Goal: Task Accomplishment & Management: Use online tool/utility

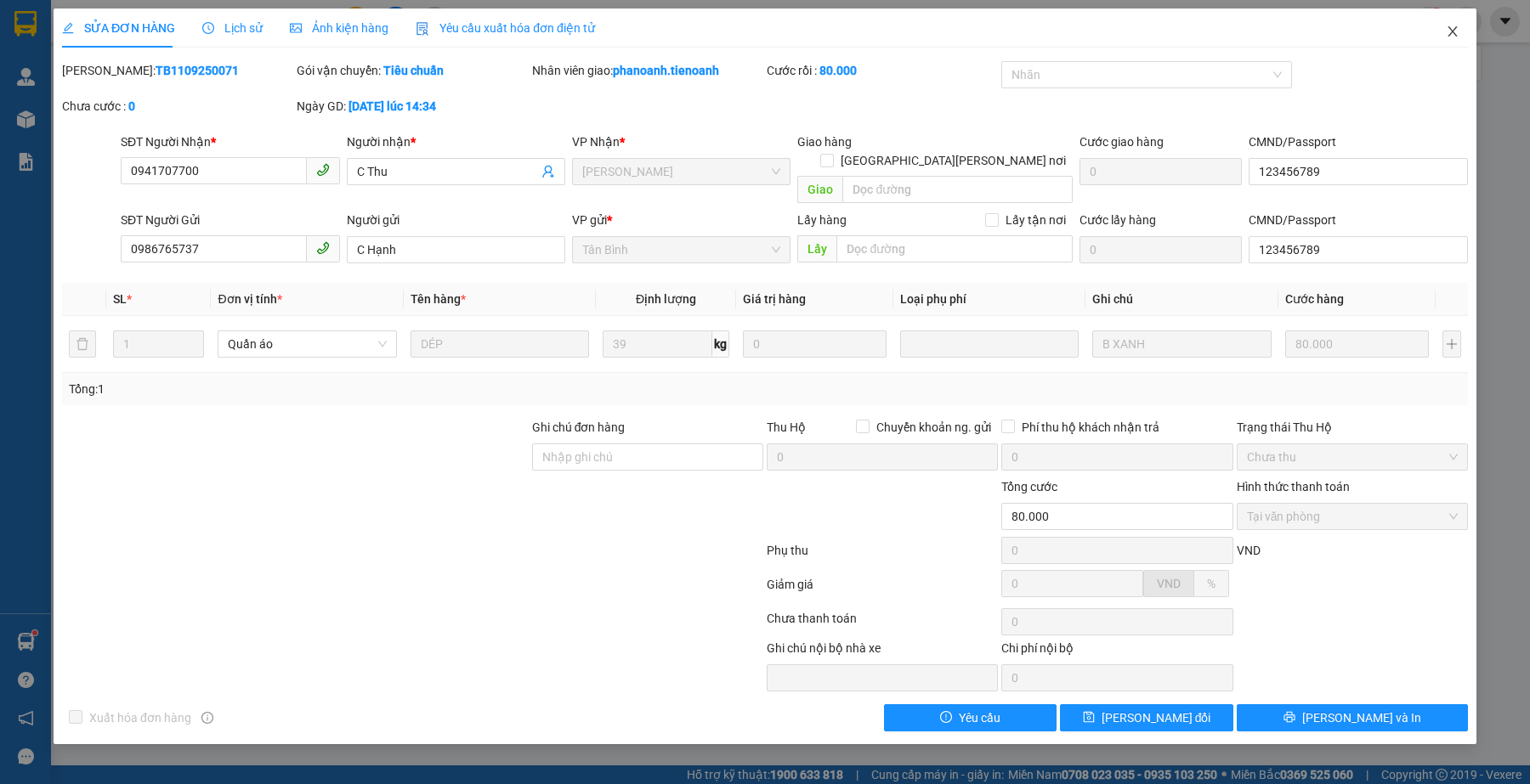
click at [1448, 34] on icon "close" at bounding box center [1452, 31] width 14 height 14
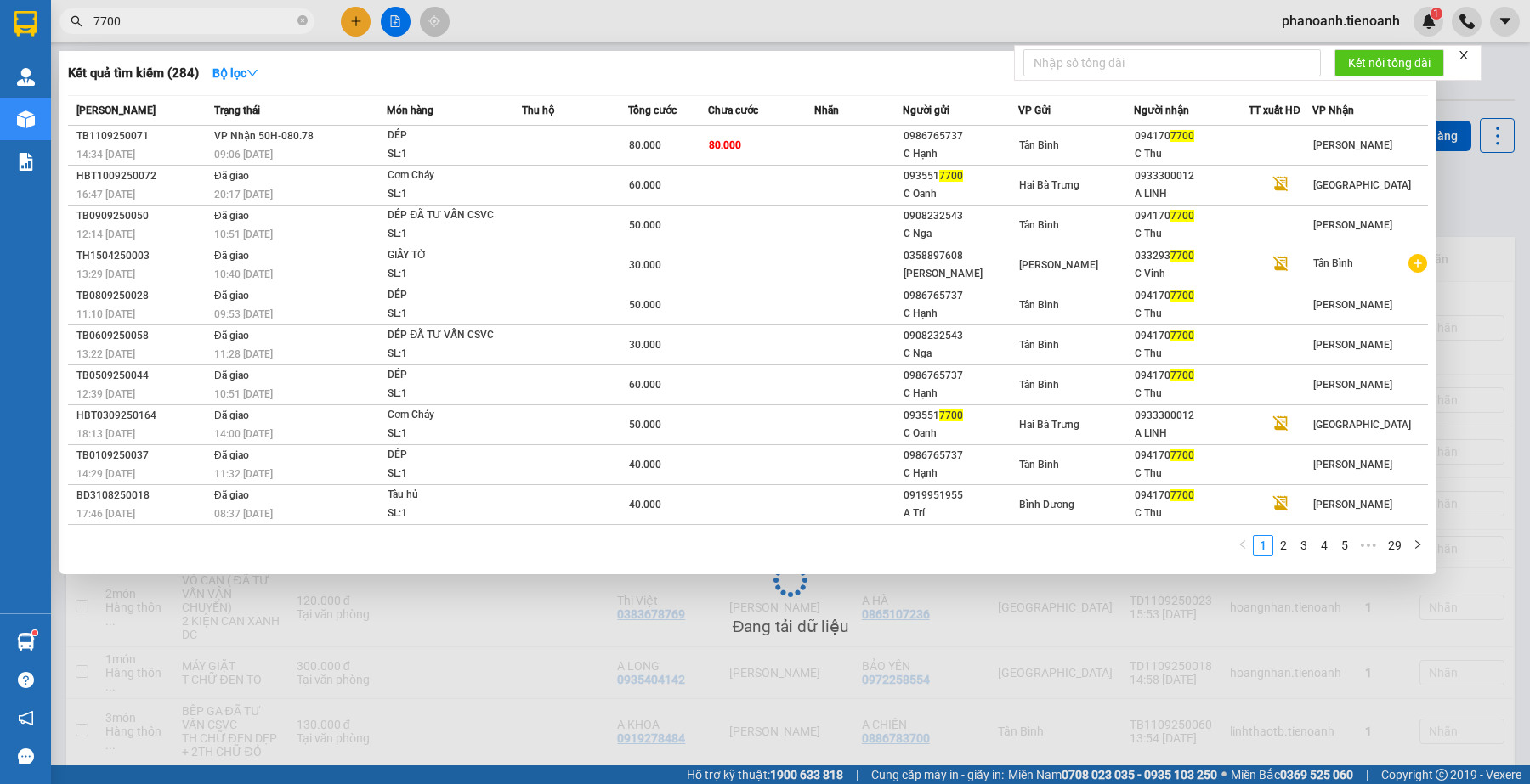
click at [159, 20] on input "7700" at bounding box center [194, 21] width 201 height 19
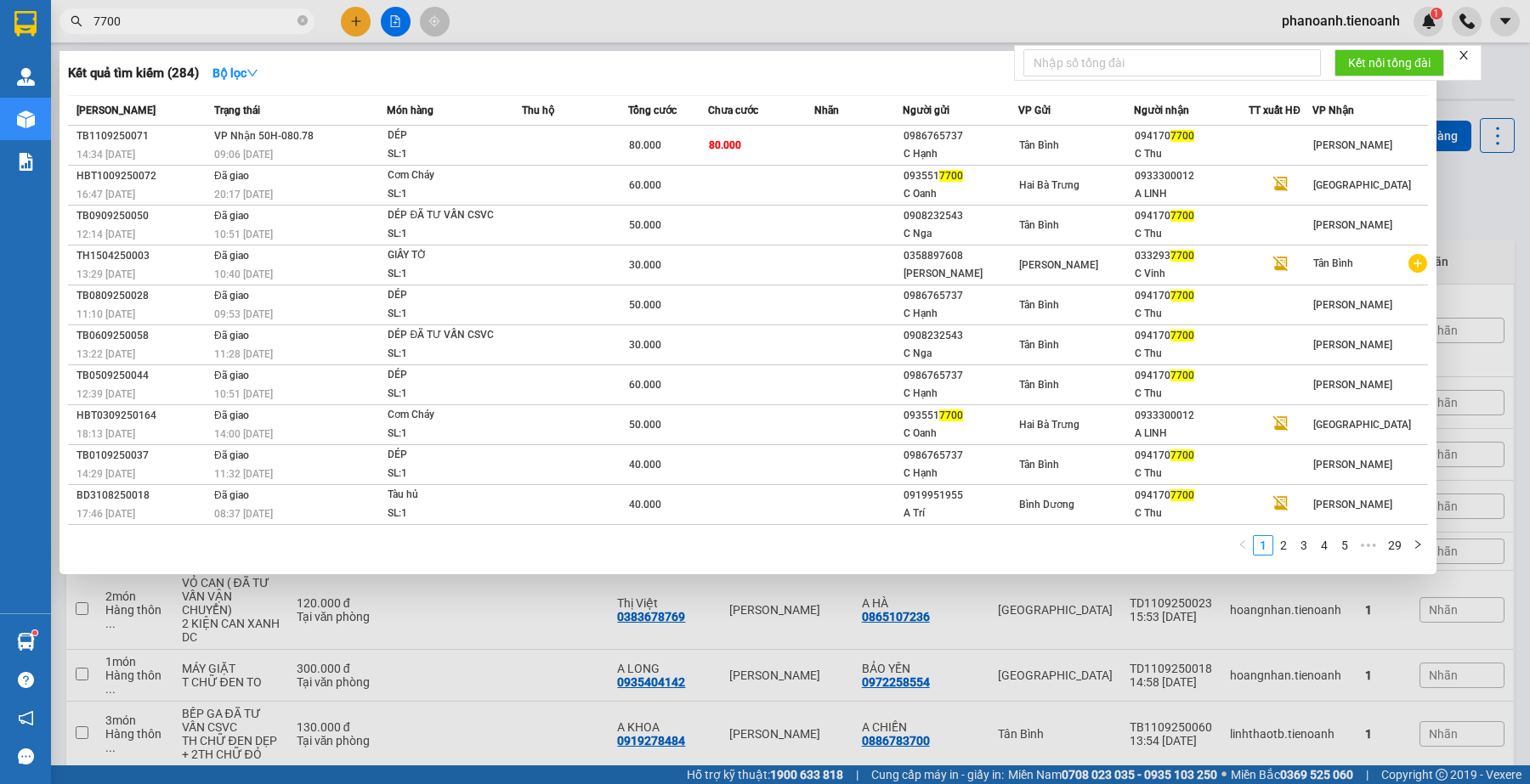
click at [159, 20] on input "7700" at bounding box center [194, 21] width 201 height 19
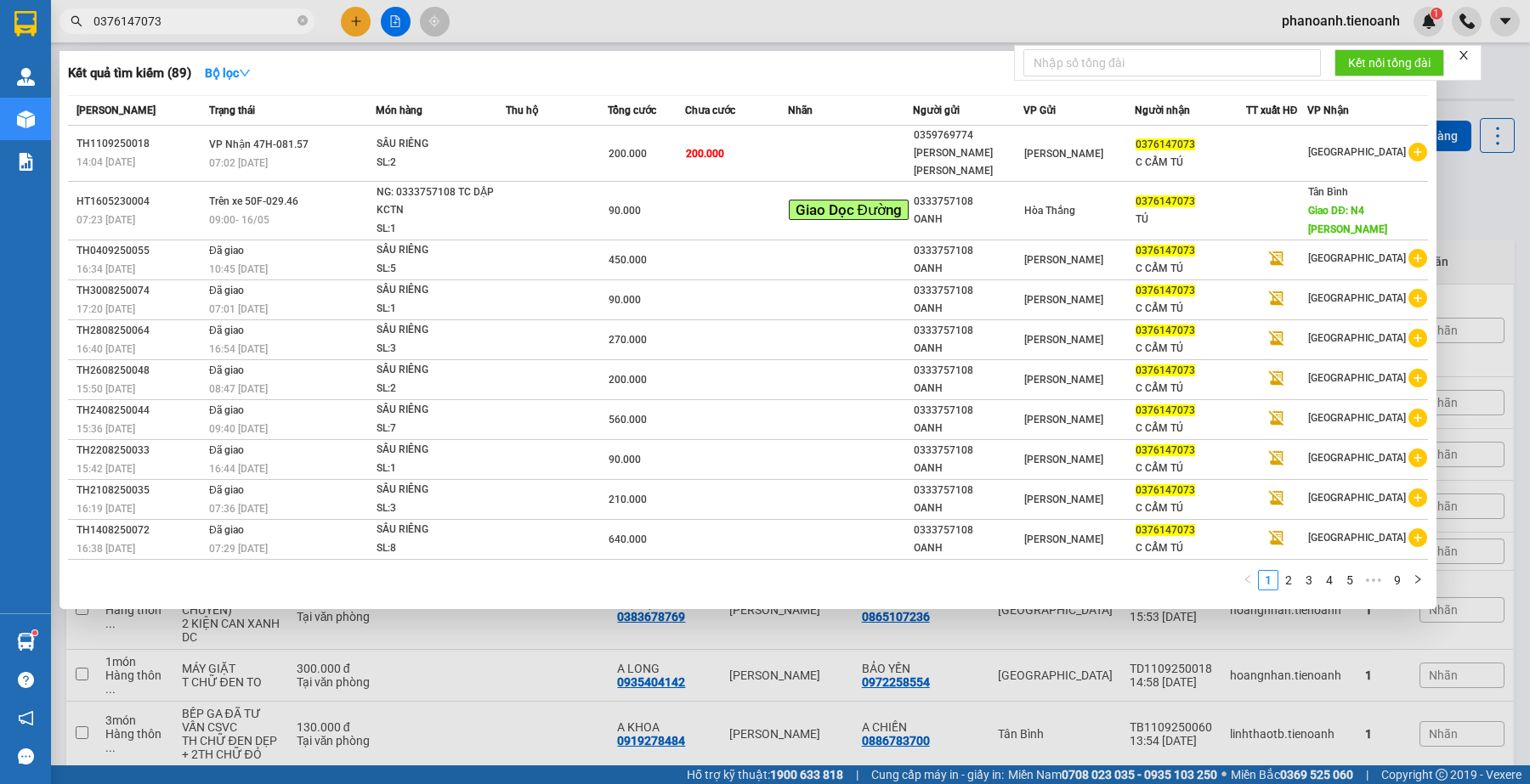
click at [210, 26] on input "0376147073" at bounding box center [194, 21] width 201 height 19
type input "0376147073"
click at [531, 24] on div at bounding box center [765, 392] width 1530 height 784
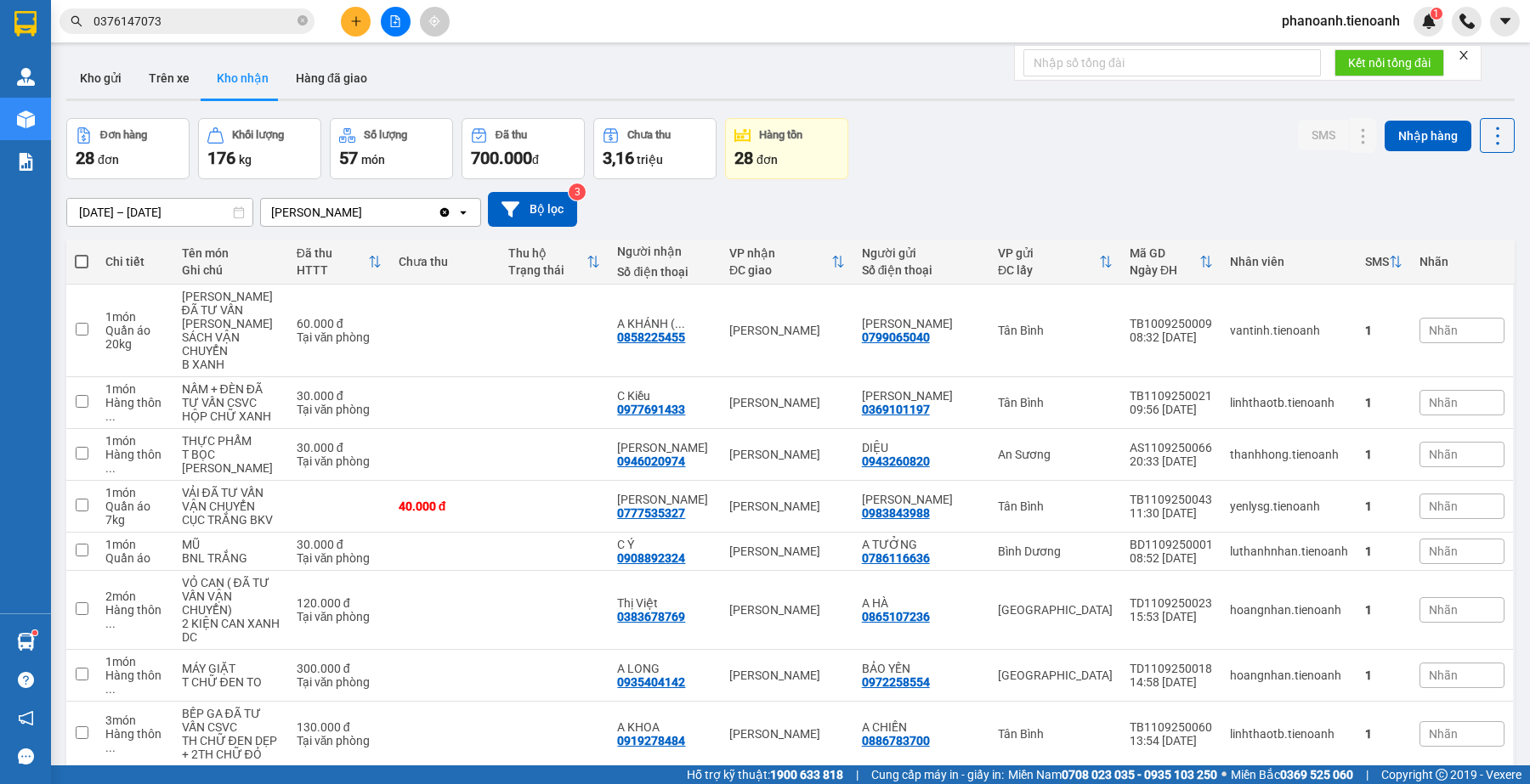
click at [246, 20] on input "0376147073" at bounding box center [194, 21] width 201 height 19
